Goal: Transaction & Acquisition: Purchase product/service

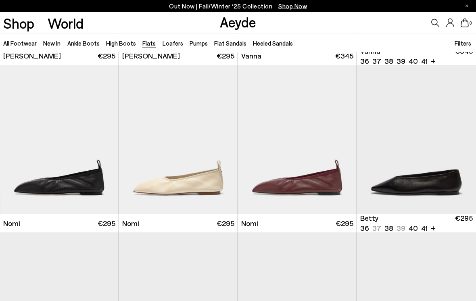
scroll to position [322, 0]
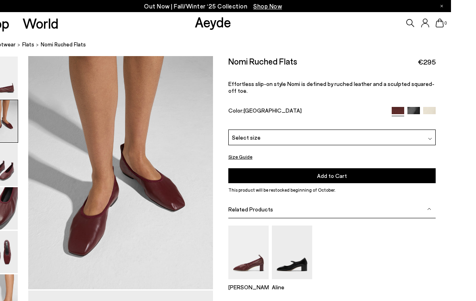
scroll to position [269, 0]
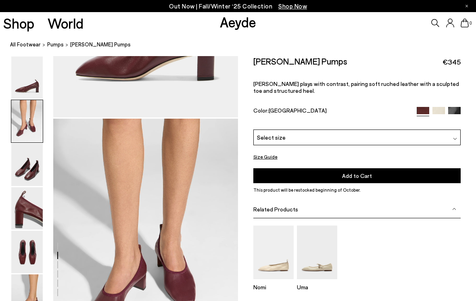
scroll to position [248, 0]
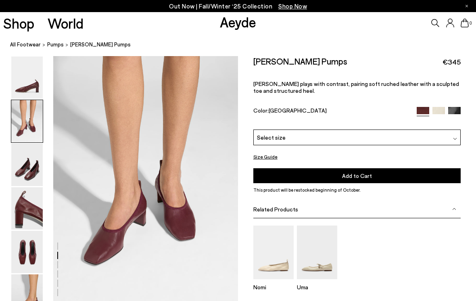
click at [24, 173] on img at bounding box center [26, 165] width 31 height 42
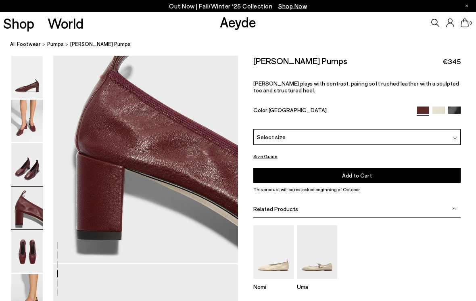
click at [25, 155] on img at bounding box center [26, 165] width 31 height 42
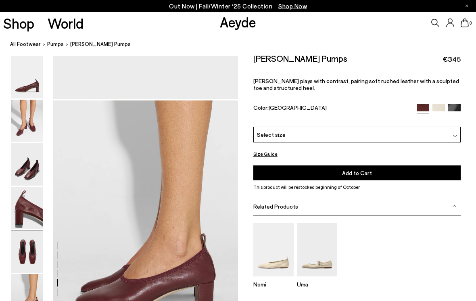
scroll to position [1293, 0]
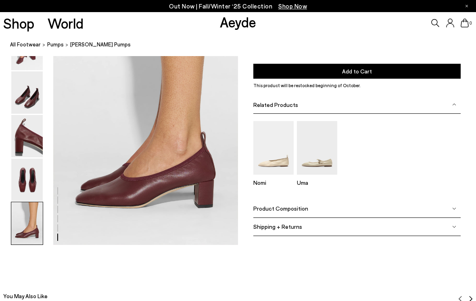
click at [273, 154] on img at bounding box center [273, 148] width 40 height 54
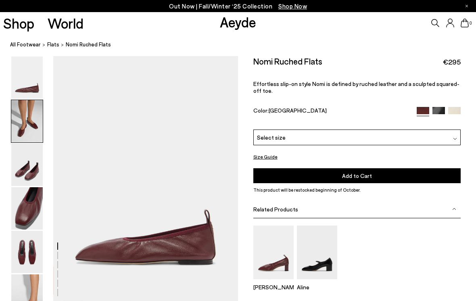
scroll to position [282, 0]
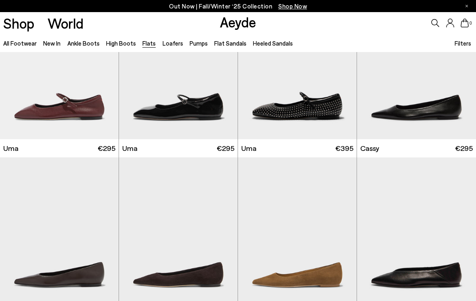
scroll to position [940, 0]
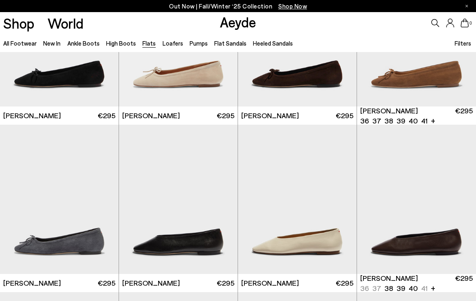
scroll to position [1582, 0]
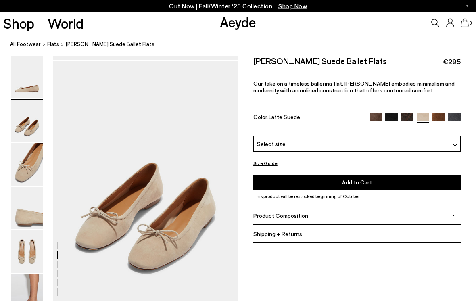
scroll to position [241, 0]
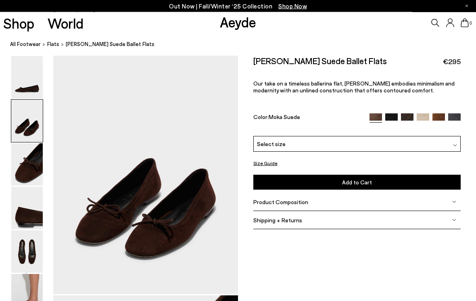
scroll to position [254, 0]
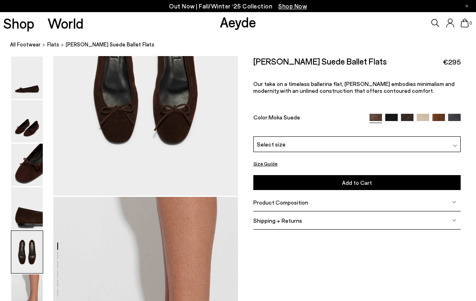
scroll to position [1088, 0]
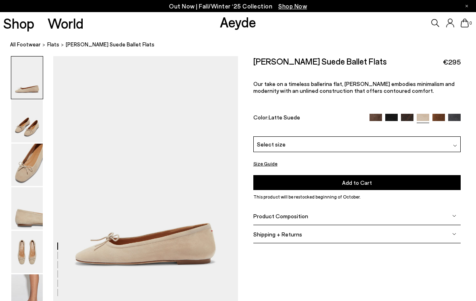
scroll to position [253, 0]
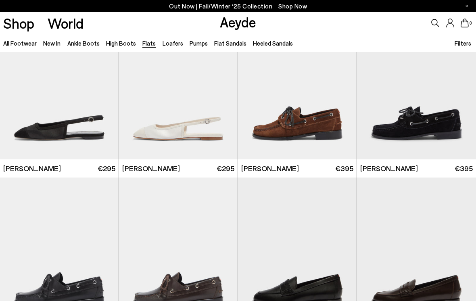
scroll to position [2165, 0]
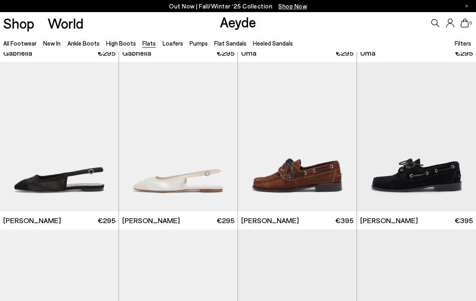
click at [145, 43] on link "Flats" at bounding box center [148, 43] width 13 height 7
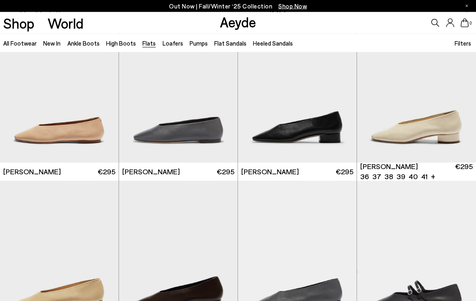
scroll to position [1879, 0]
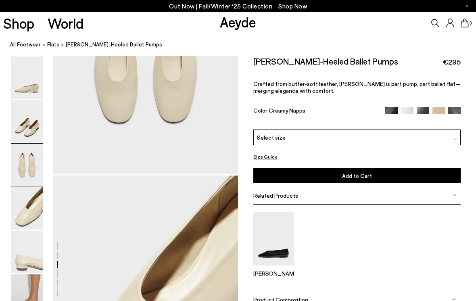
scroll to position [622, 0]
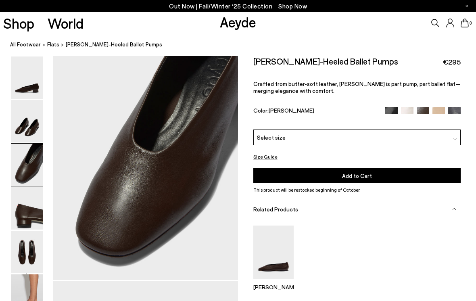
scroll to position [516, 0]
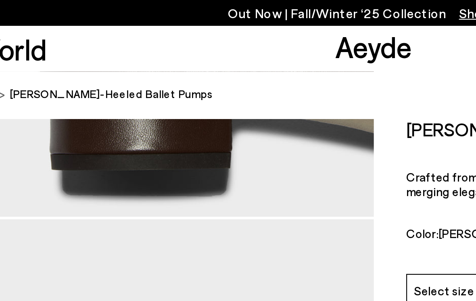
scroll to position [918, 0]
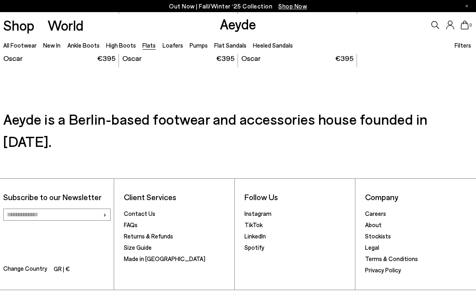
scroll to position [1036, 0]
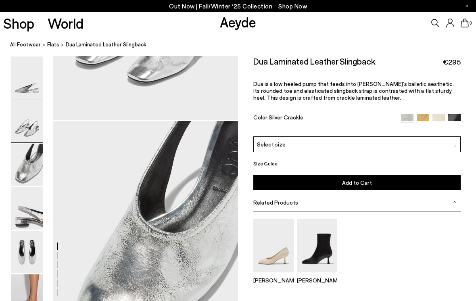
scroll to position [411, 0]
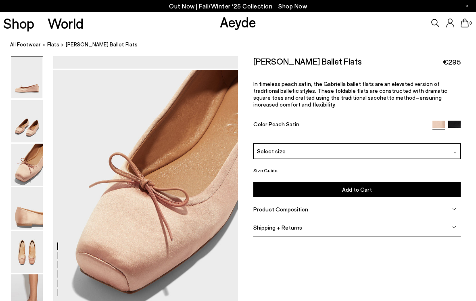
scroll to position [492, 0]
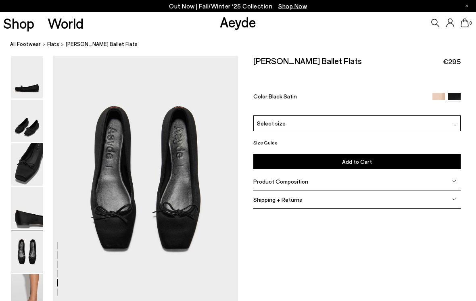
scroll to position [990, 0]
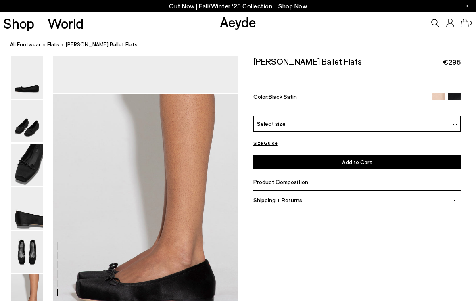
click at [38, 275] on img at bounding box center [26, 295] width 31 height 42
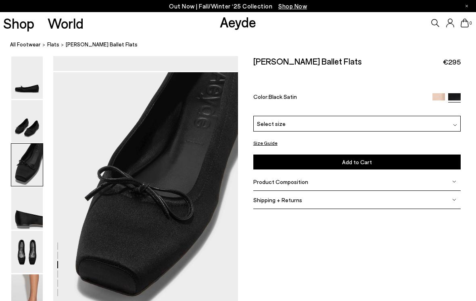
scroll to position [477, 0]
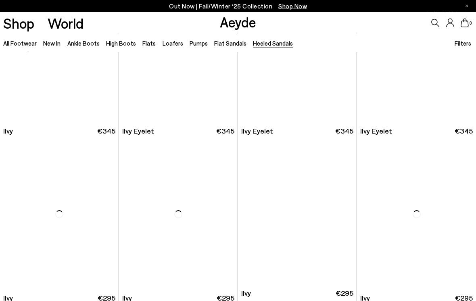
scroll to position [1084, 0]
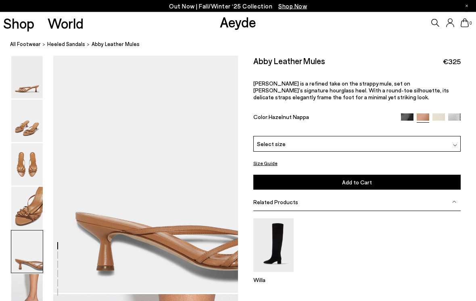
scroll to position [986, 0]
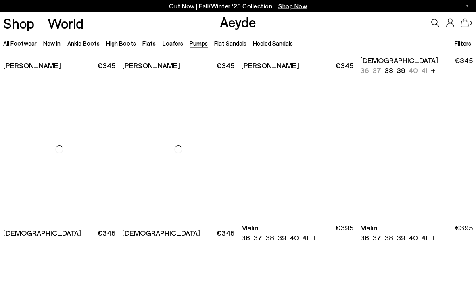
scroll to position [982, 0]
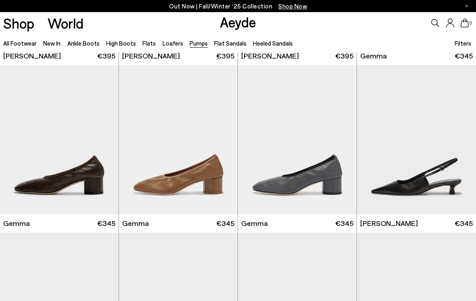
scroll to position [1826, 0]
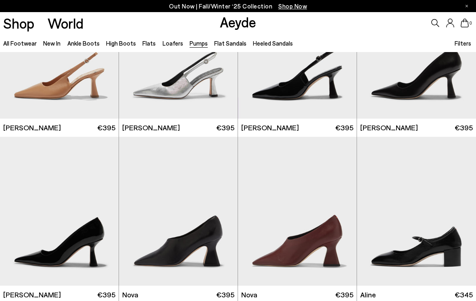
scroll to position [2587, 0]
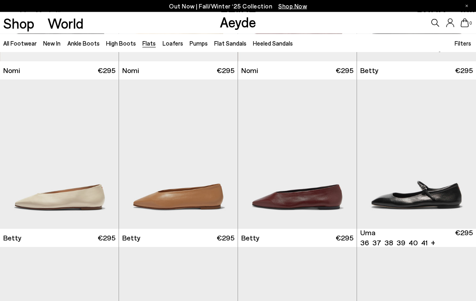
scroll to position [471, 0]
